Goal: Transaction & Acquisition: Download file/media

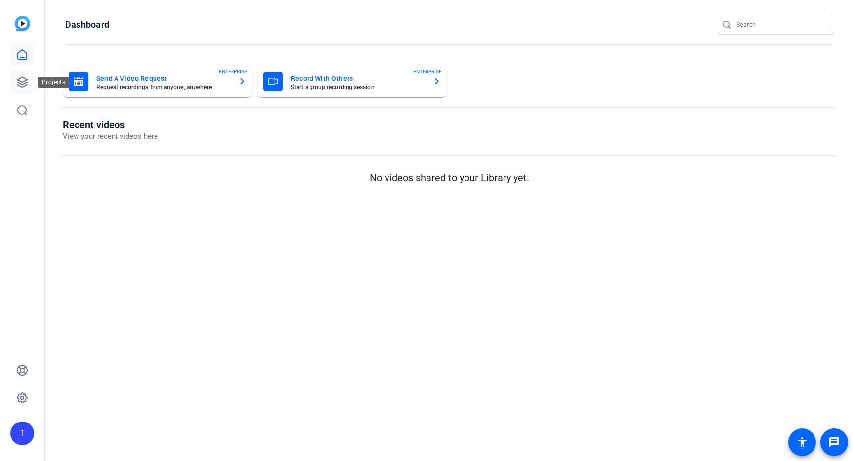
click at [21, 78] on icon at bounding box center [22, 82] width 12 height 12
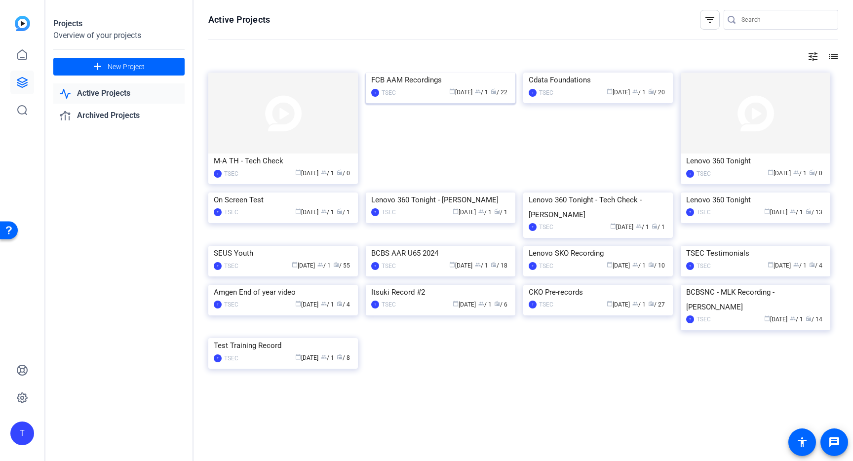
click at [420, 87] on div "FCB AAM Recordings" at bounding box center [440, 80] width 139 height 15
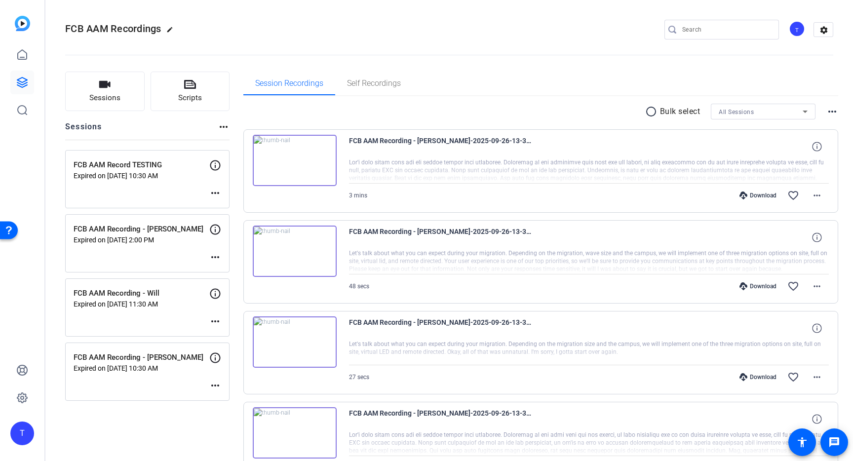
click at [318, 149] on img at bounding box center [295, 160] width 84 height 51
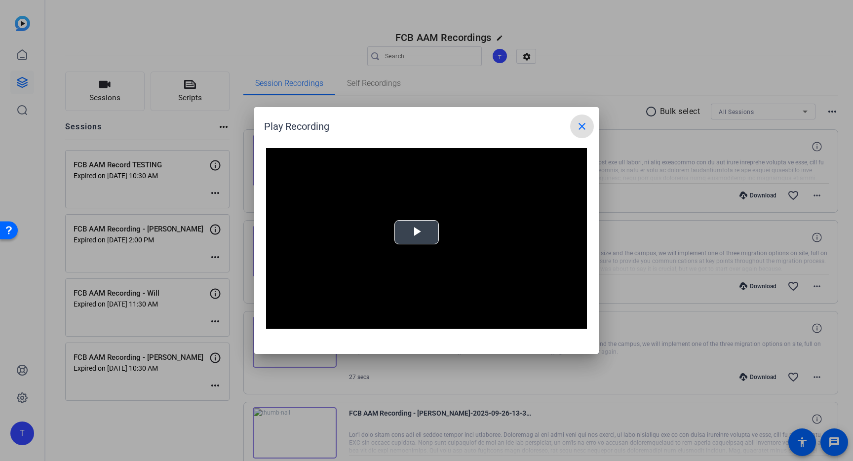
click at [416, 232] on span "Video Player" at bounding box center [416, 232] width 0 height 0
click at [589, 119] on span at bounding box center [582, 126] width 24 height 24
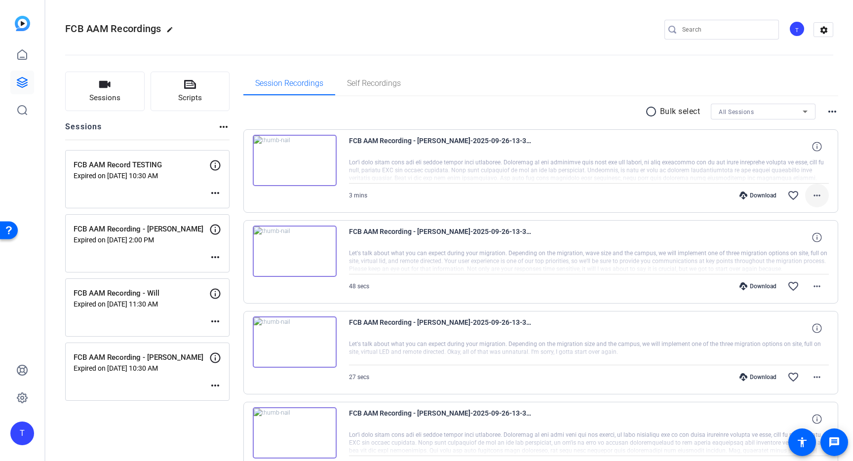
click at [820, 195] on mat-icon "more_horiz" at bounding box center [817, 195] width 12 height 12
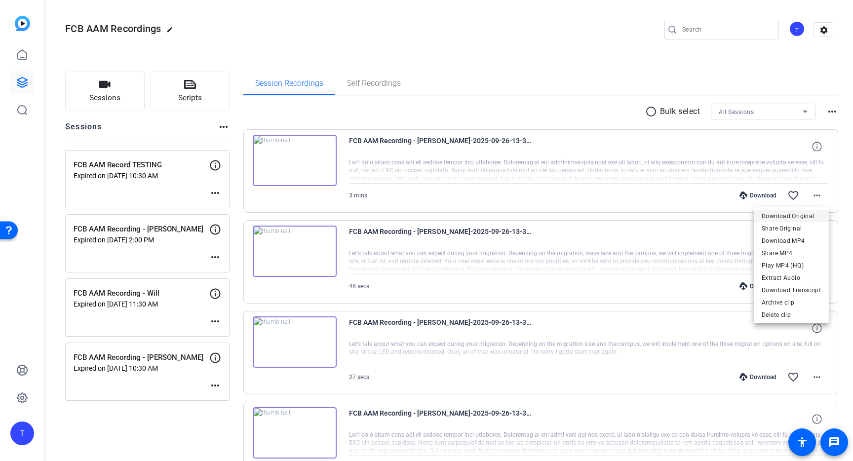
click at [788, 216] on span "Download Original" at bounding box center [790, 216] width 59 height 12
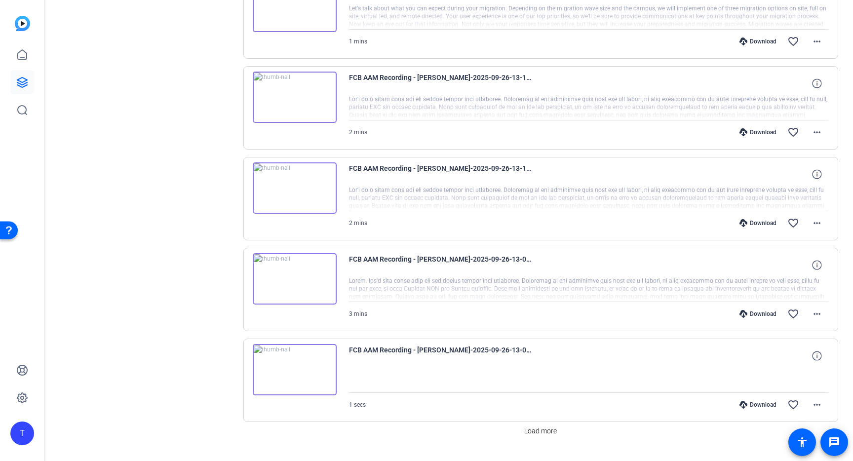
scroll to position [609, 0]
click at [541, 423] on span at bounding box center [540, 429] width 40 height 24
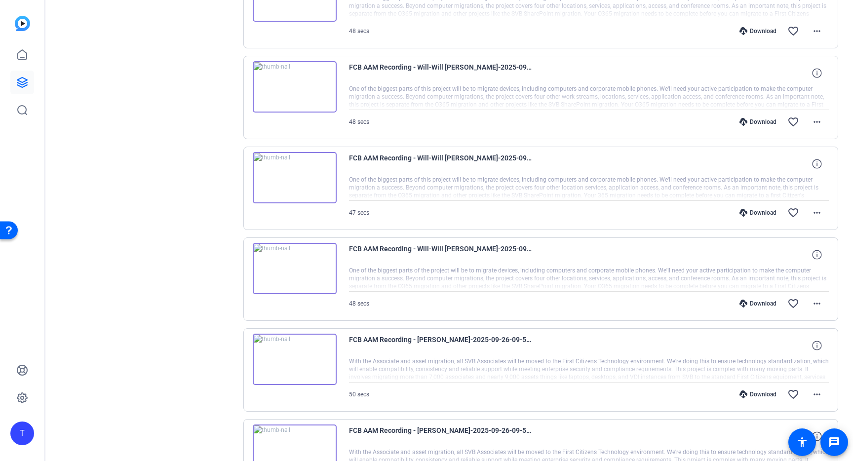
scroll to position [1070, 0]
